Goal: Find contact information: Find contact information

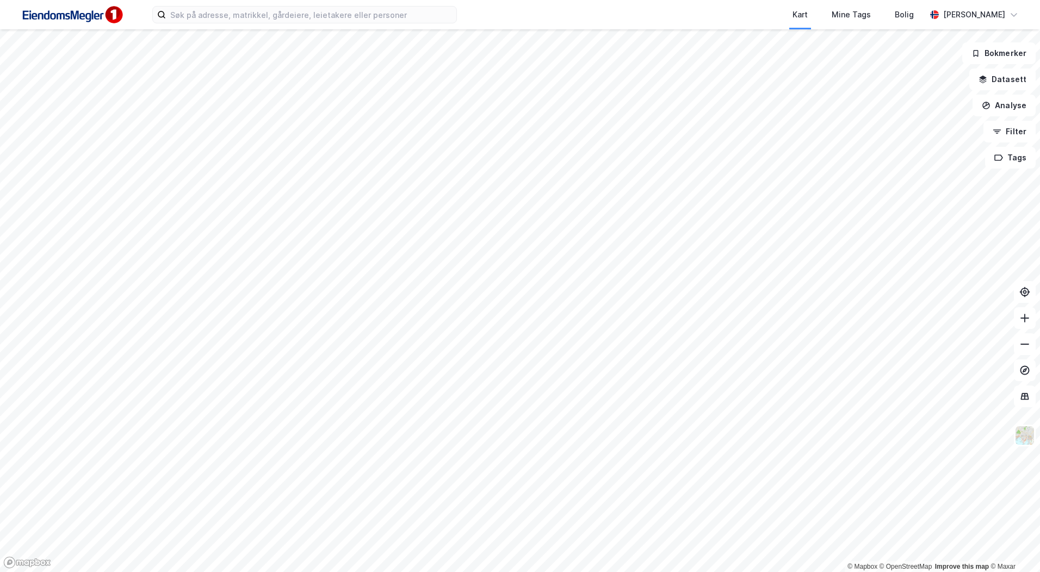
click at [545, 572] on html "Kart Mine Tags [PERSON_NAME] © Mapbox © OpenStreetMap Improve this map © Maxar …" at bounding box center [520, 286] width 1040 height 572
click at [640, 572] on html "Kart Mine Tags [PERSON_NAME] © Mapbox © OpenStreetMap Improve this map © Maxar …" at bounding box center [520, 286] width 1040 height 572
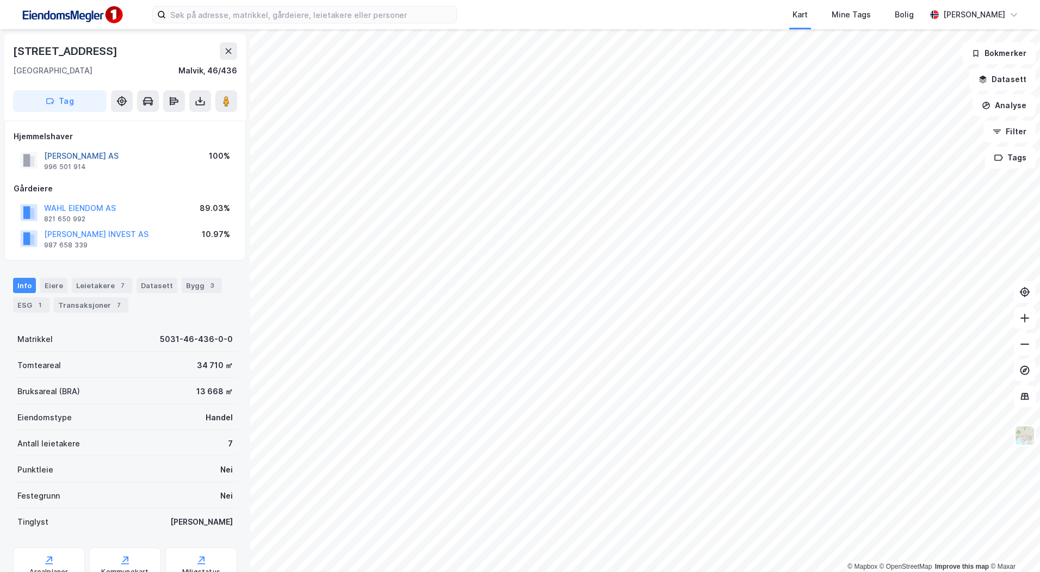
click at [0, 0] on button "[PERSON_NAME] AS" at bounding box center [0, 0] width 0 height 0
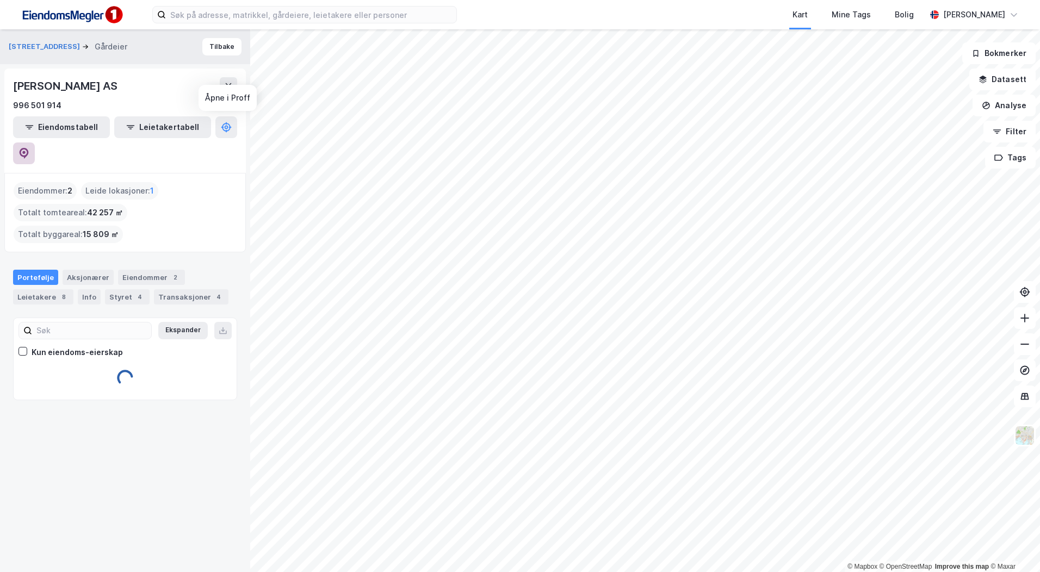
click at [29, 148] on icon at bounding box center [24, 153] width 9 height 11
